Goal: Task Accomplishment & Management: Complete application form

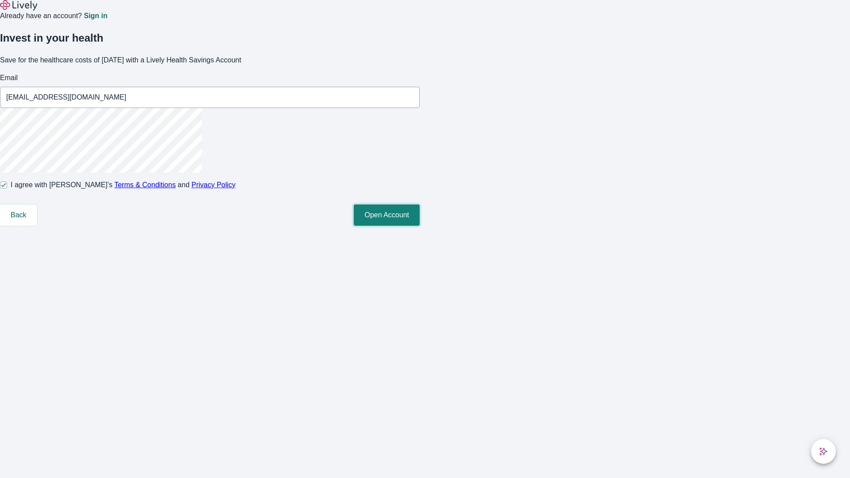
click at [419, 226] on button "Open Account" at bounding box center [387, 214] width 66 height 21
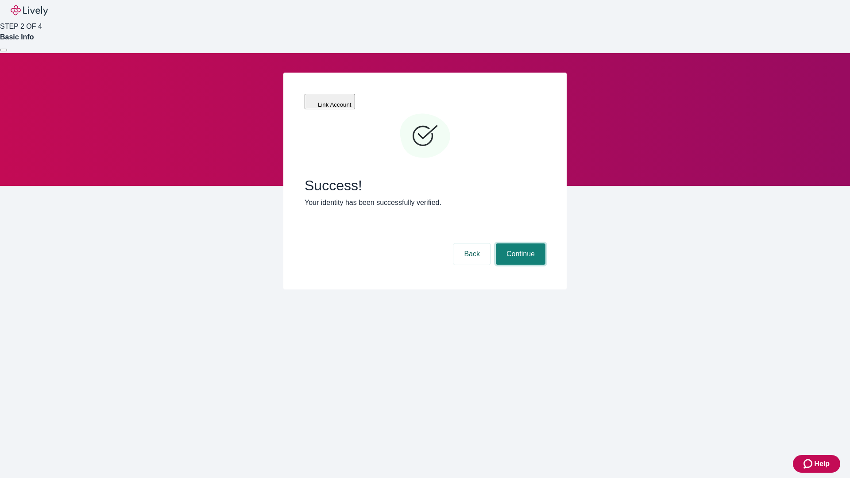
click at [519, 243] on button "Continue" at bounding box center [521, 253] width 50 height 21
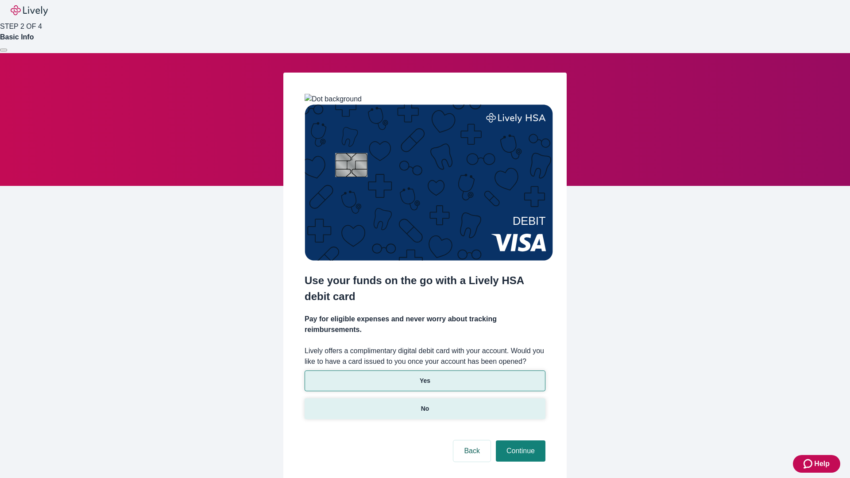
click at [424, 404] on p "No" at bounding box center [425, 408] width 8 height 9
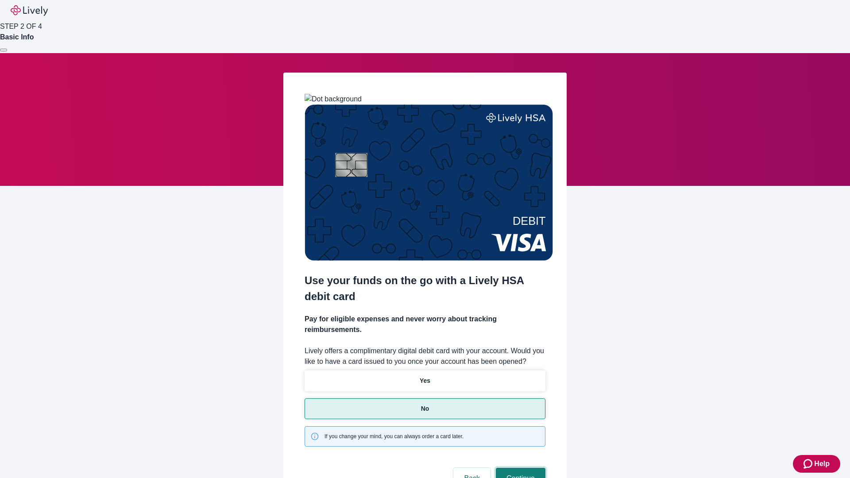
click at [519, 468] on button "Continue" at bounding box center [521, 478] width 50 height 21
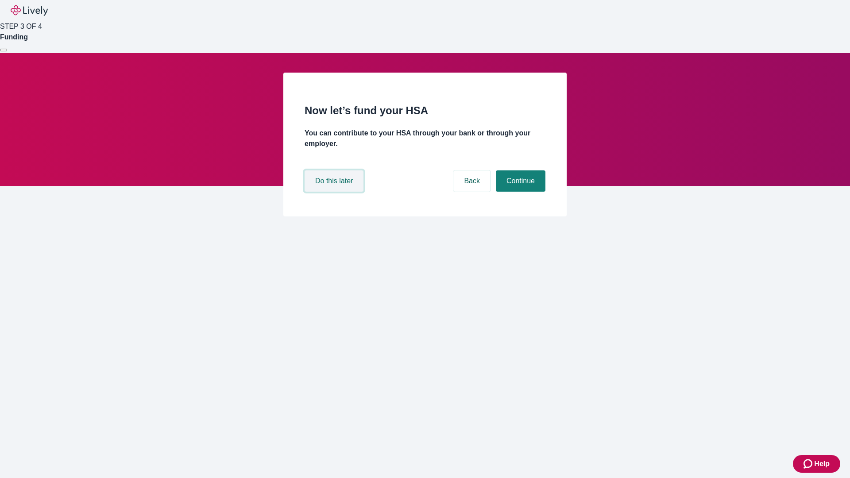
click at [335, 192] on button "Do this later" at bounding box center [333, 180] width 59 height 21
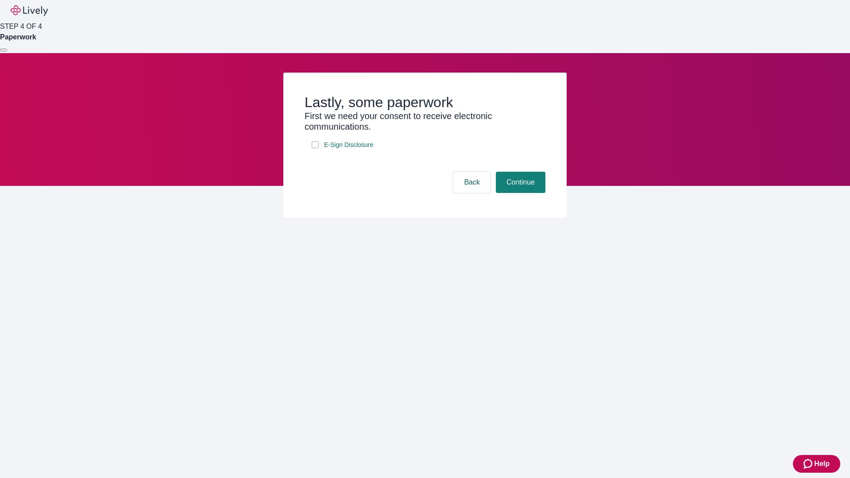
click at [315, 148] on input "E-Sign Disclosure" at bounding box center [314, 144] width 7 height 7
checkbox input "true"
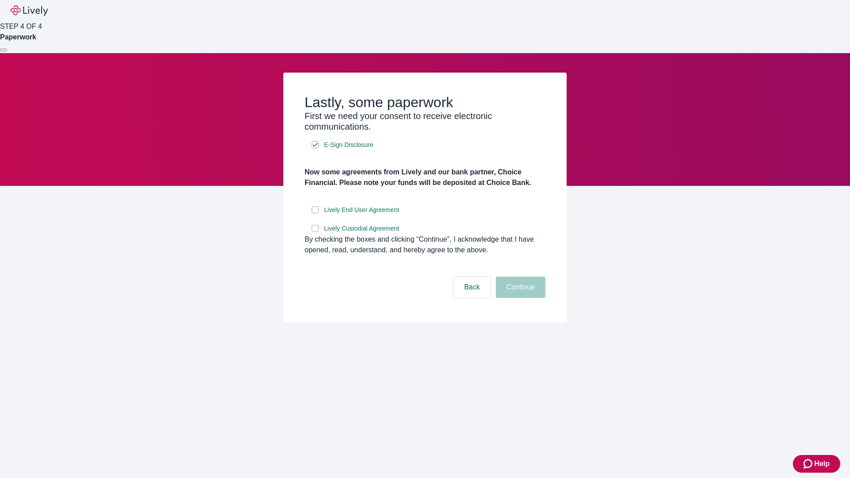
click at [315, 213] on input "Lively End User Agreement" at bounding box center [314, 209] width 7 height 7
checkbox input "true"
click at [315, 232] on input "Lively Custodial Agreement" at bounding box center [314, 228] width 7 height 7
checkbox input "true"
click at [519, 298] on button "Continue" at bounding box center [521, 287] width 50 height 21
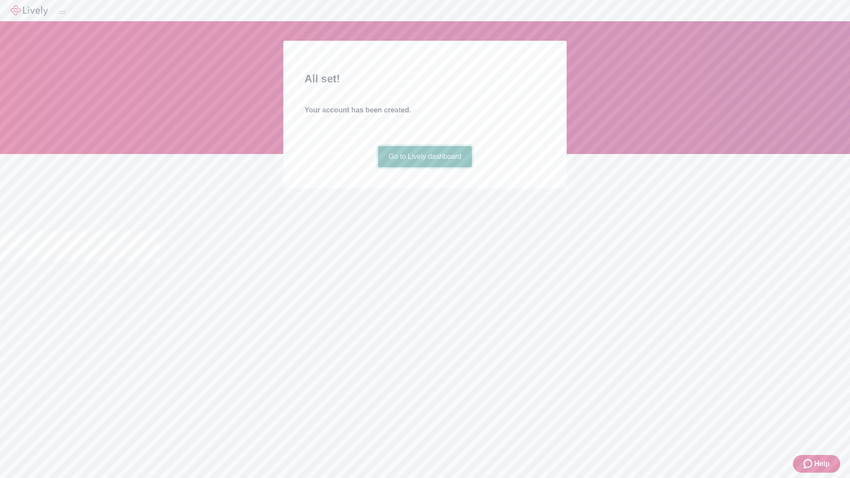
click at [424, 167] on link "Go to Lively dashboard" at bounding box center [425, 156] width 94 height 21
